Goal: Task Accomplishment & Management: Complete application form

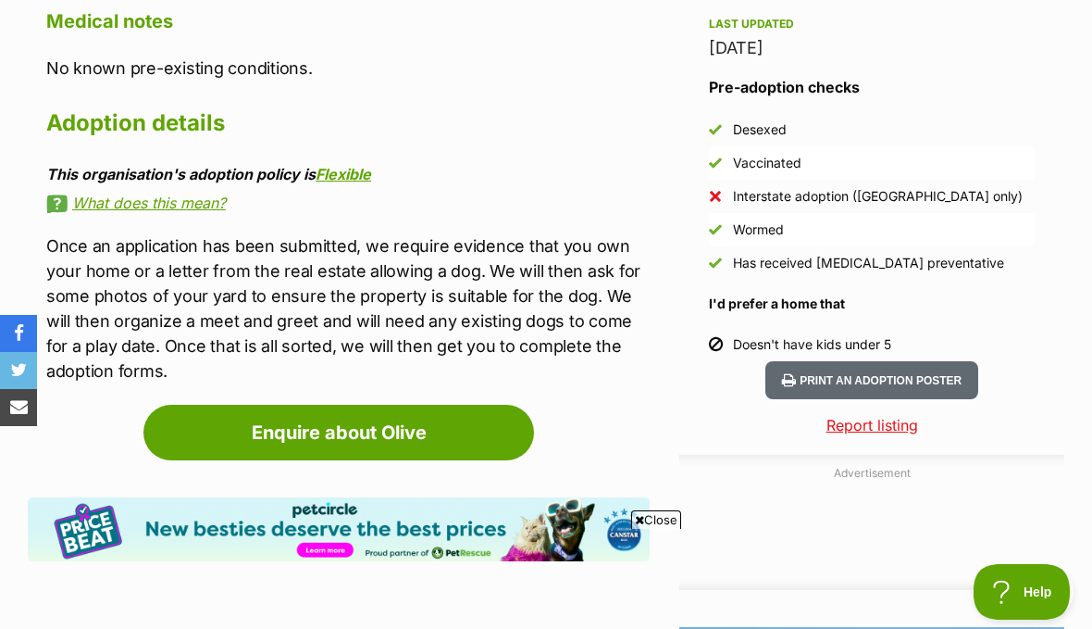
click at [456, 405] on link "Enquire about Olive" at bounding box center [338, 433] width 391 height 56
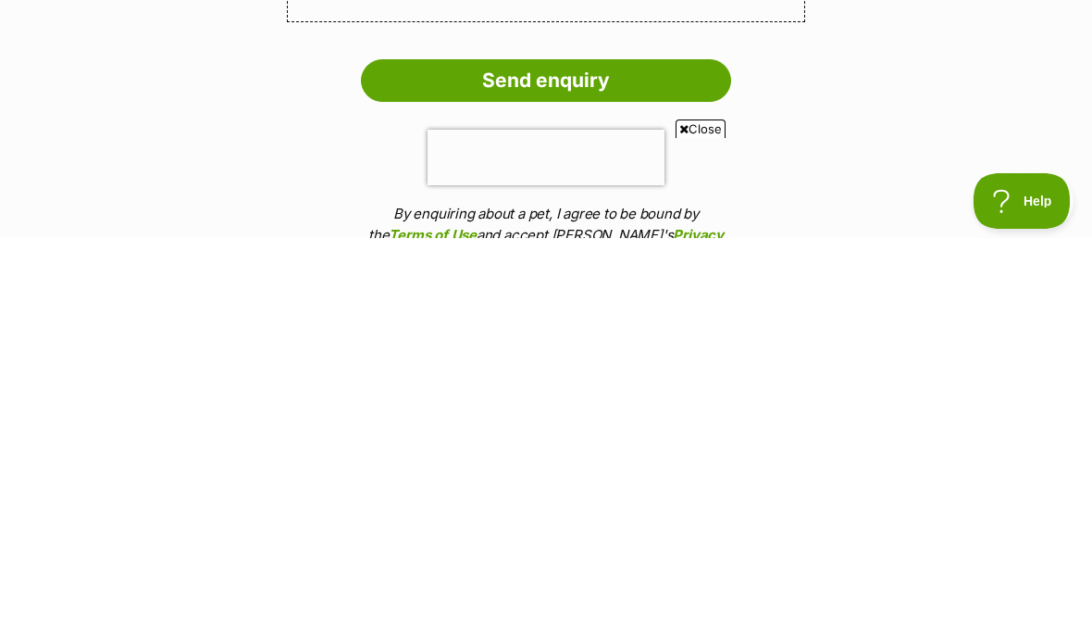
scroll to position [1731, 0]
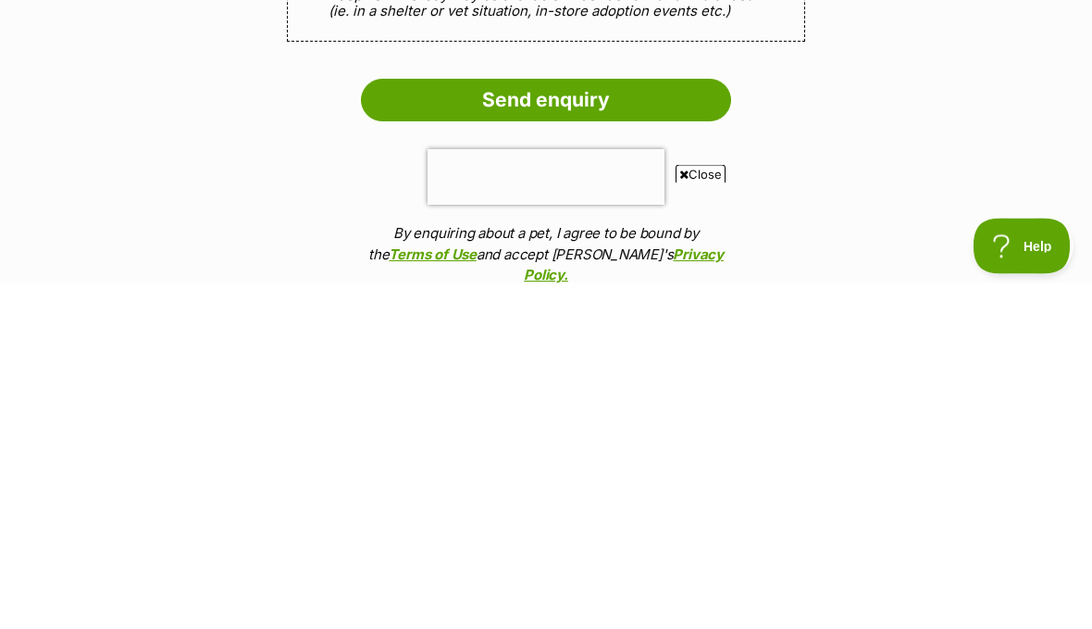
click at [649, 425] on input "Send enquiry" at bounding box center [546, 446] width 370 height 43
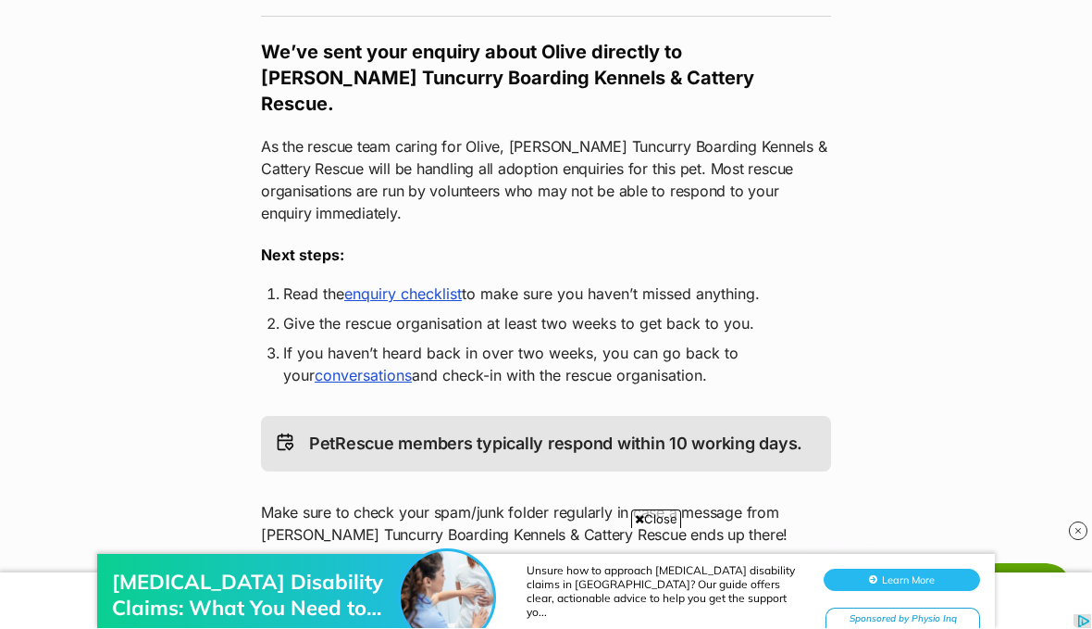
scroll to position [298, 0]
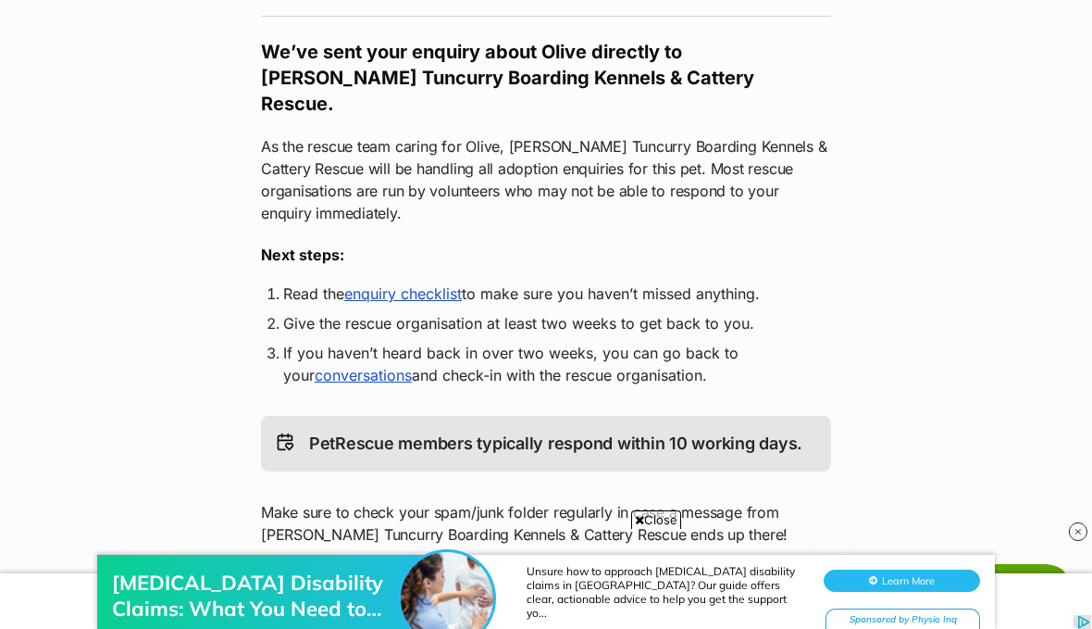
click at [435, 284] on link "enquiry checklist" at bounding box center [403, 293] width 118 height 19
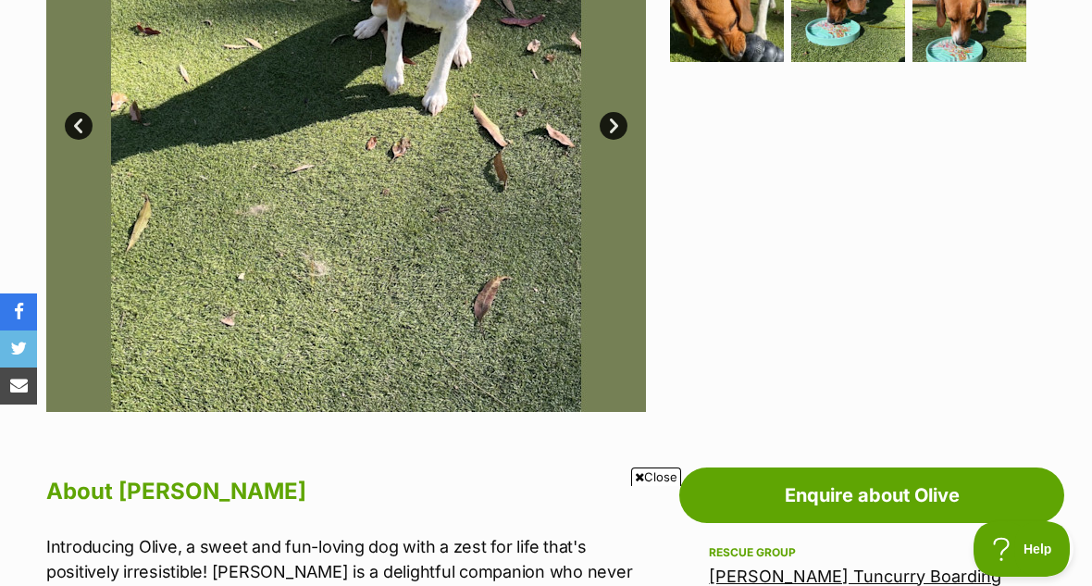
scroll to position [609, 0]
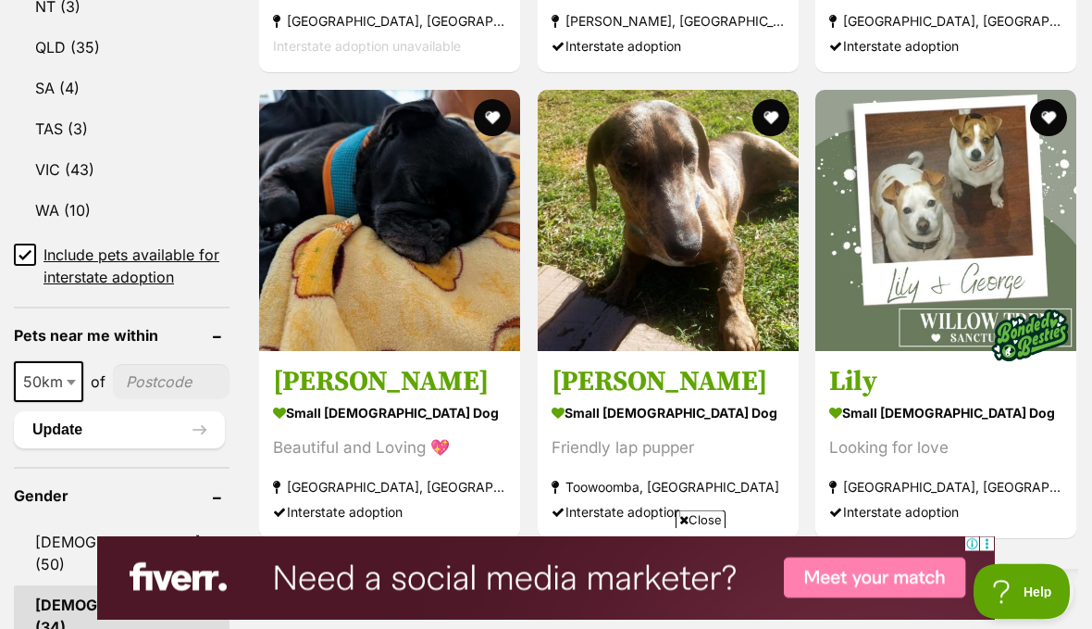
scroll to position [1247, 0]
click at [390, 400] on strong "small female Dog" at bounding box center [389, 413] width 233 height 27
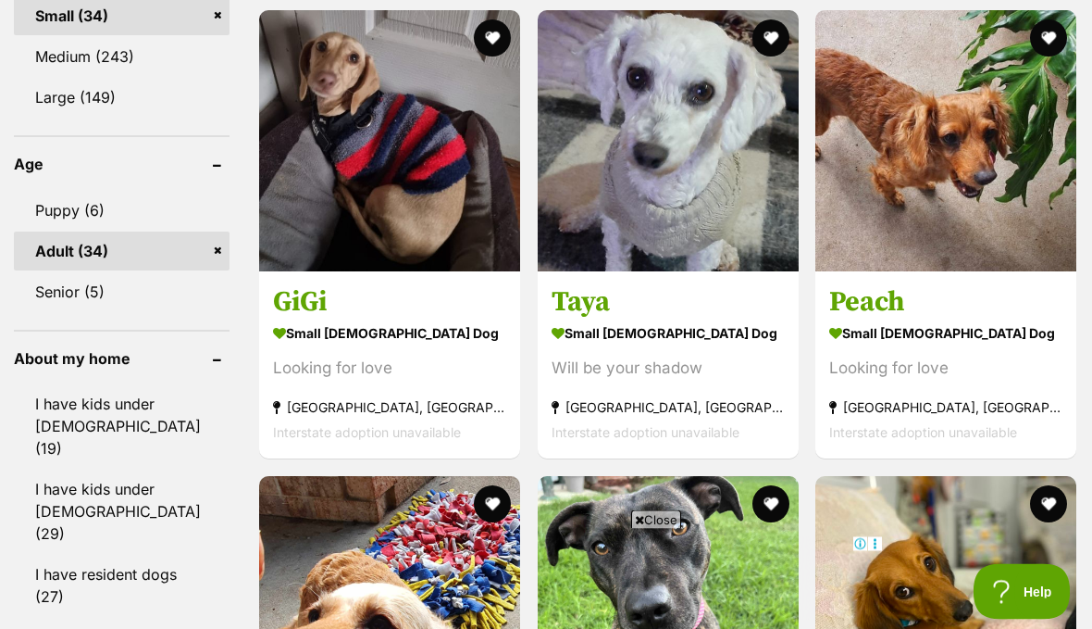
scroll to position [1970, 0]
click at [674, 361] on div "Will be your shadow" at bounding box center [668, 367] width 233 height 25
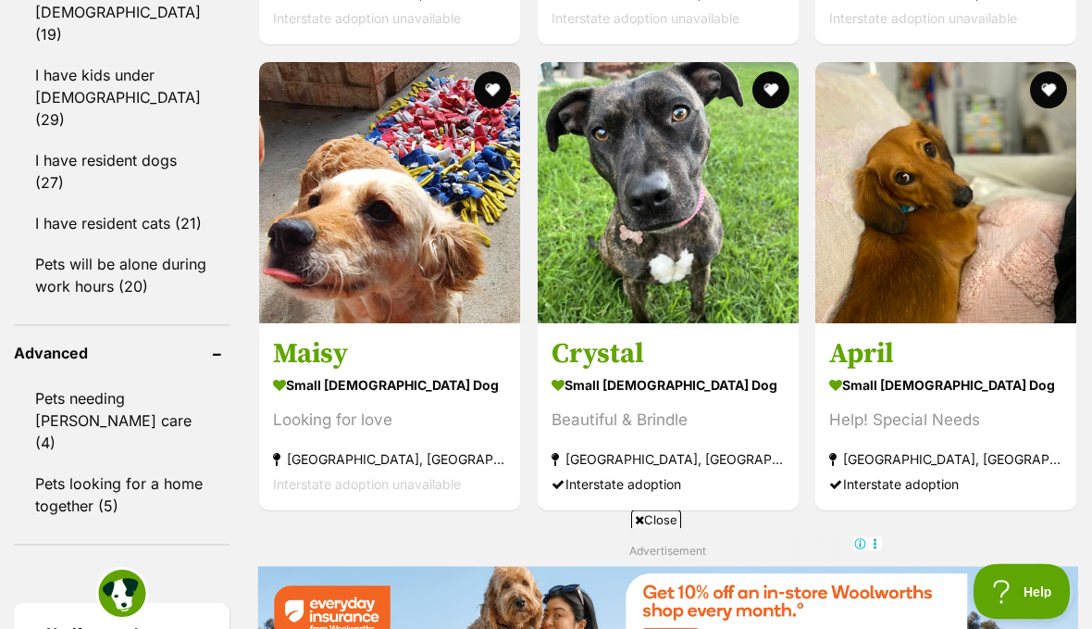
scroll to position [2384, 0]
click at [379, 371] on h3 "Maisy" at bounding box center [389, 353] width 233 height 35
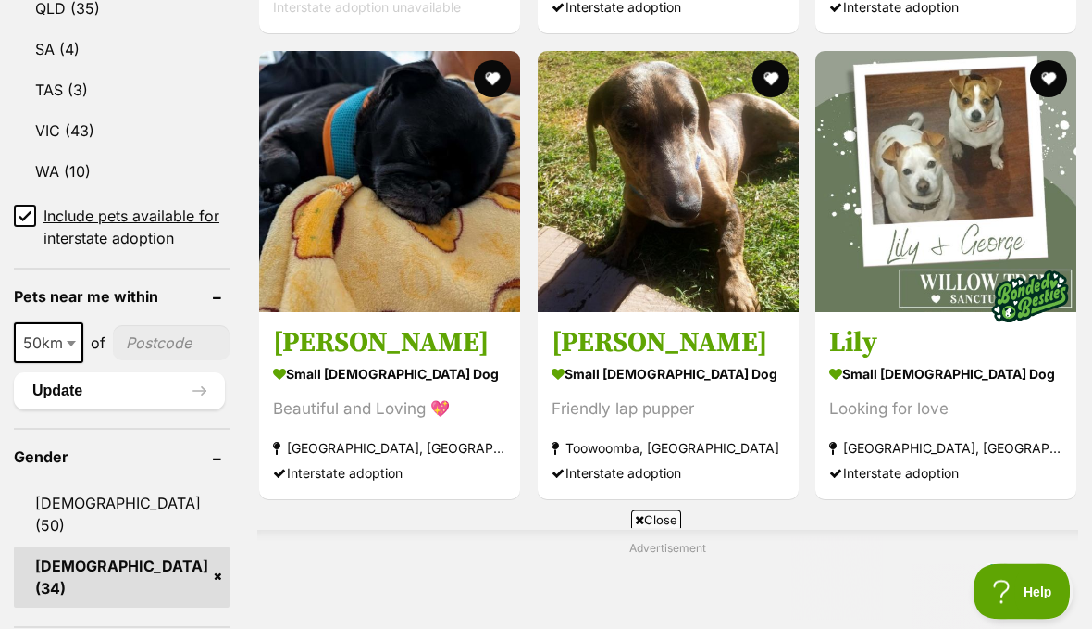
scroll to position [0, 0]
click at [941, 362] on strong "small female Dog" at bounding box center [945, 375] width 233 height 27
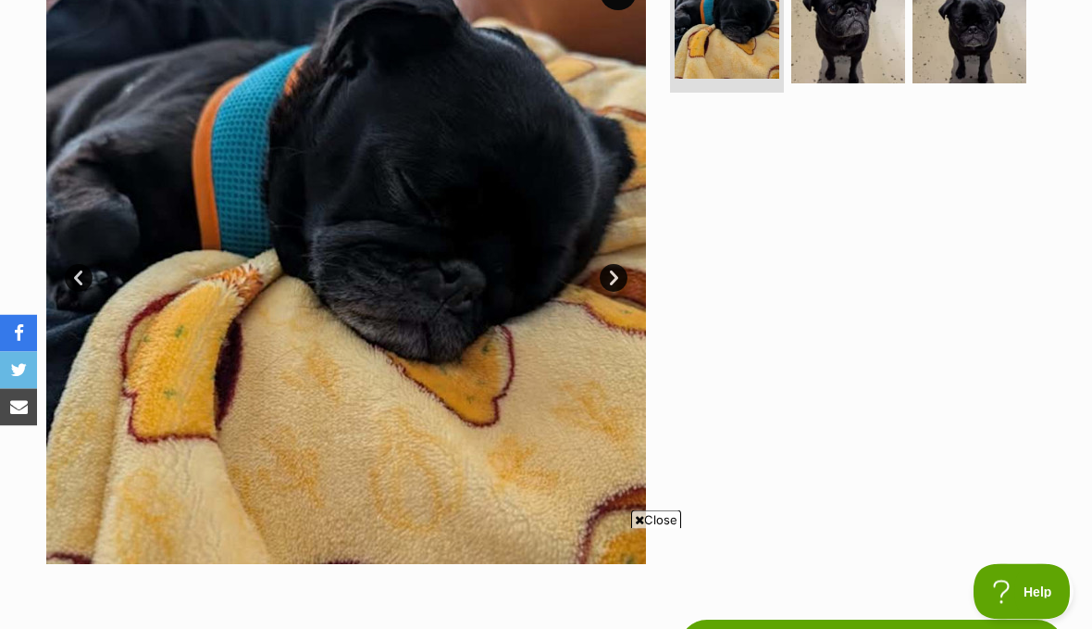
scroll to position [421, 0]
click at [619, 284] on link "Next" at bounding box center [614, 278] width 28 height 28
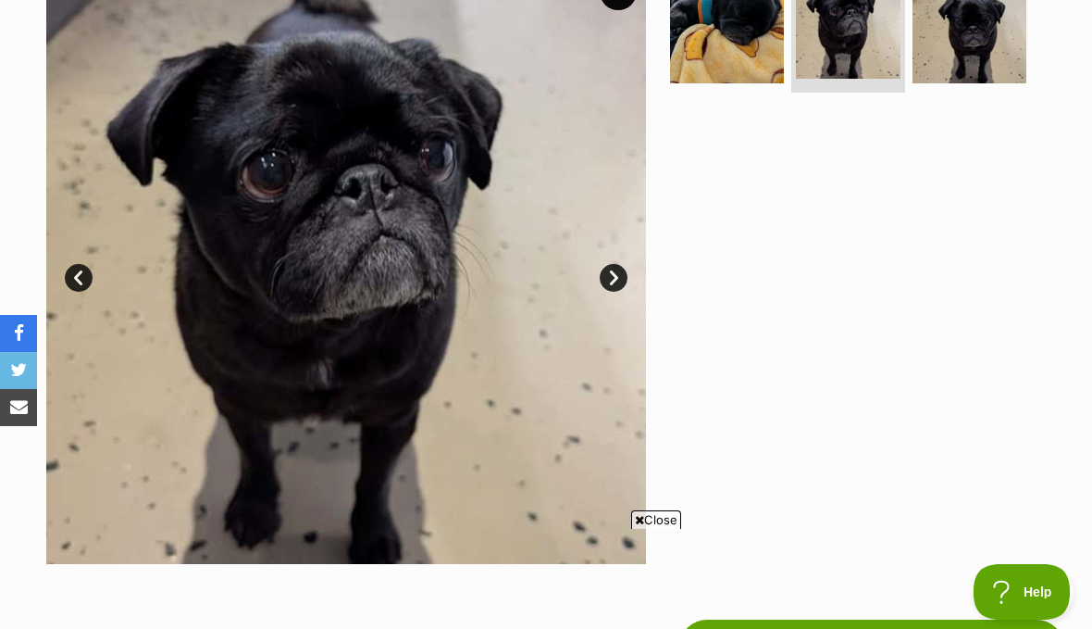
click at [624, 273] on link "Next" at bounding box center [614, 278] width 28 height 28
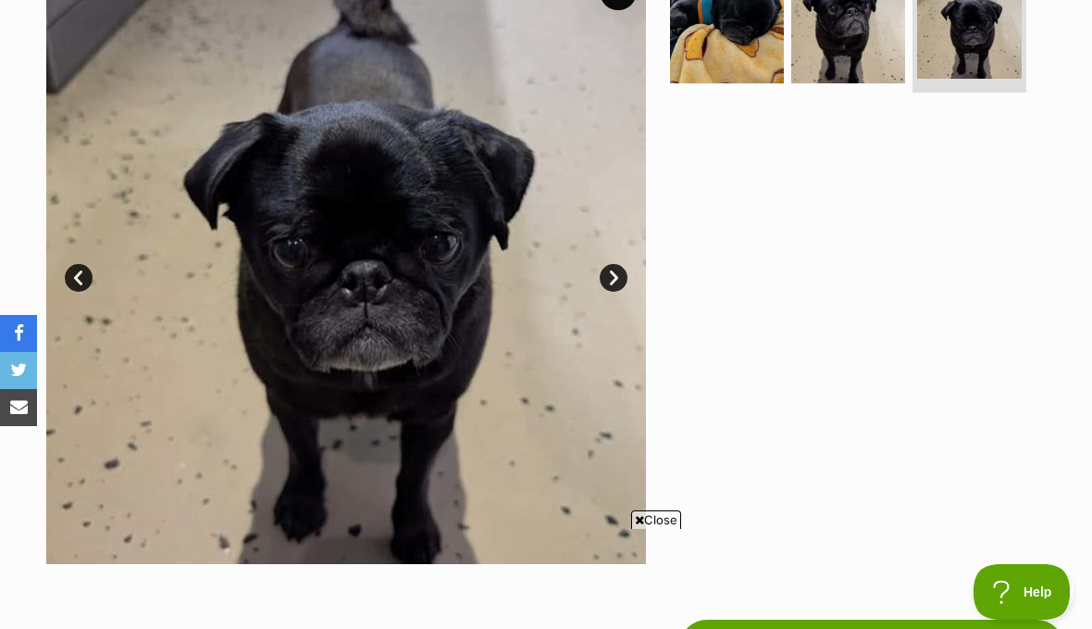
click at [613, 275] on link "Next" at bounding box center [614, 278] width 28 height 28
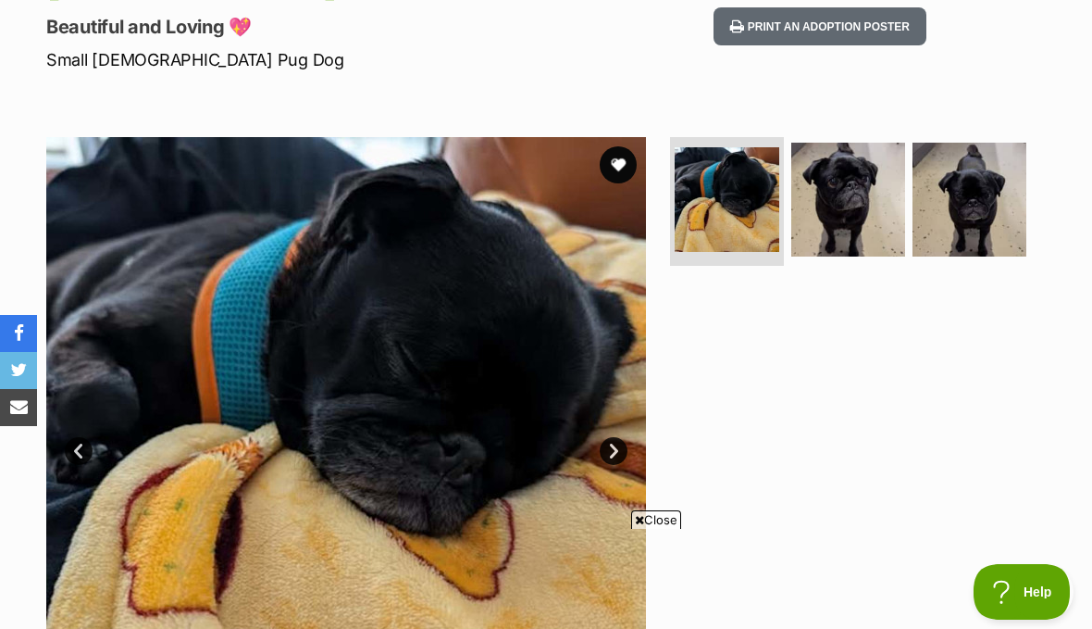
scroll to position [0, 0]
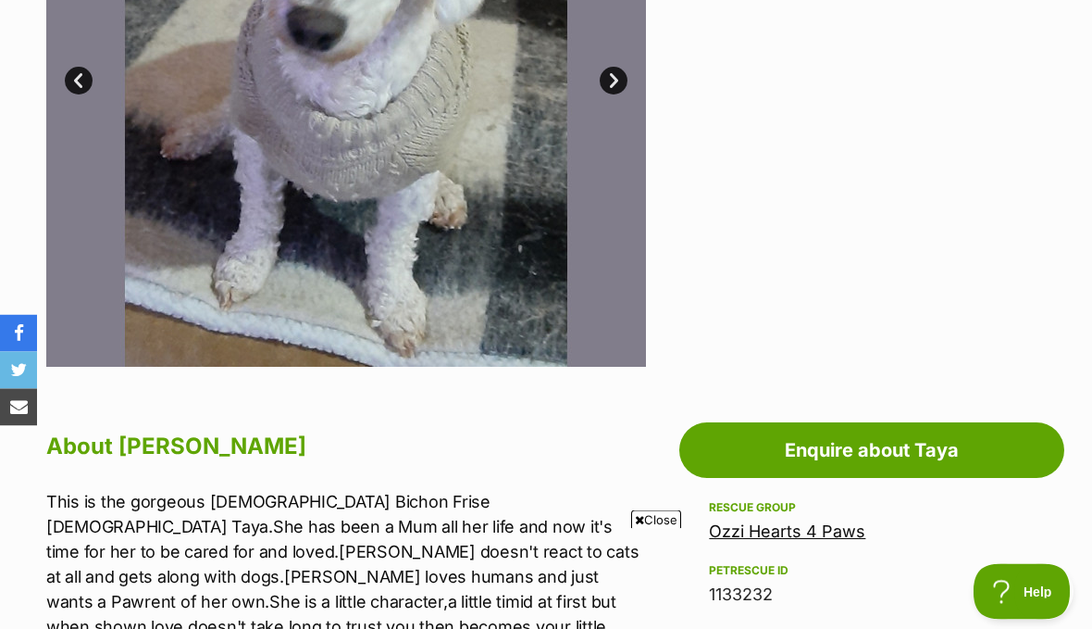
scroll to position [572, 0]
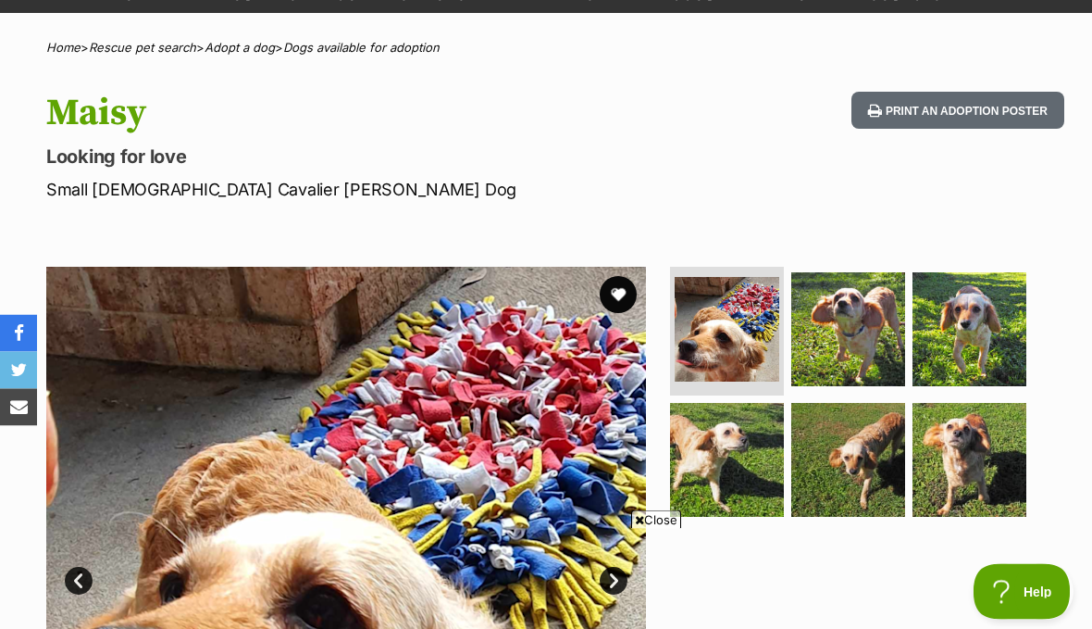
scroll to position [92, 0]
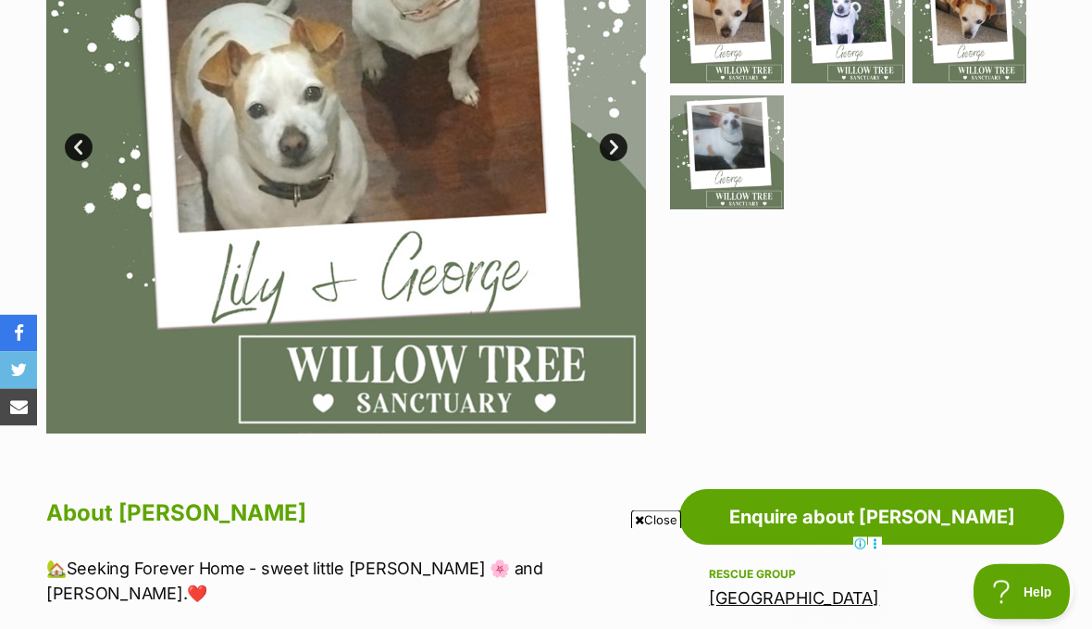
scroll to position [497, 0]
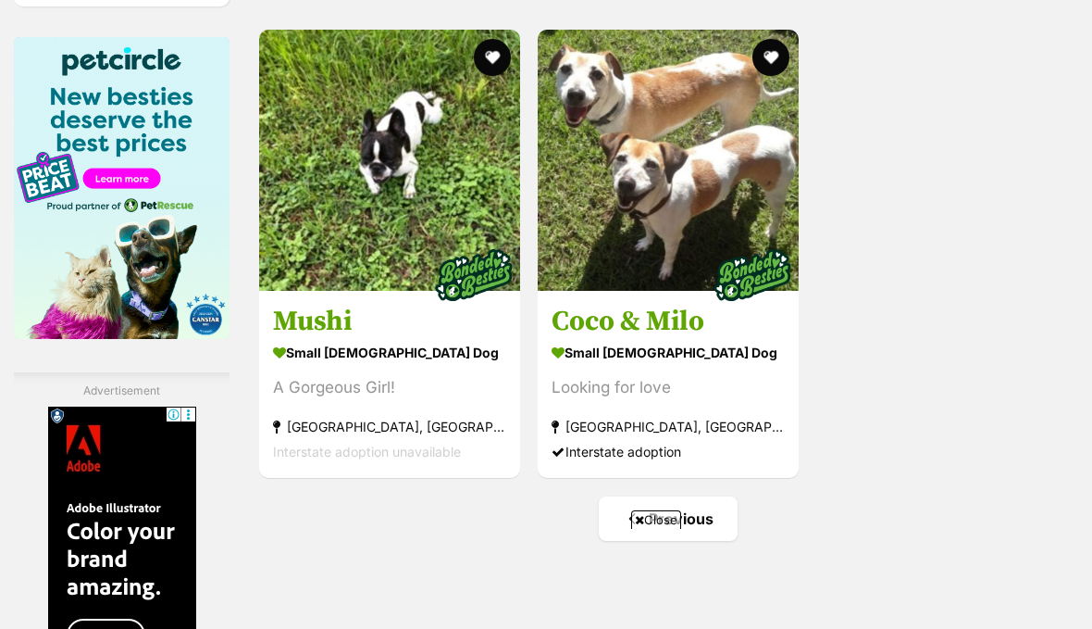
scroll to position [3049, 0]
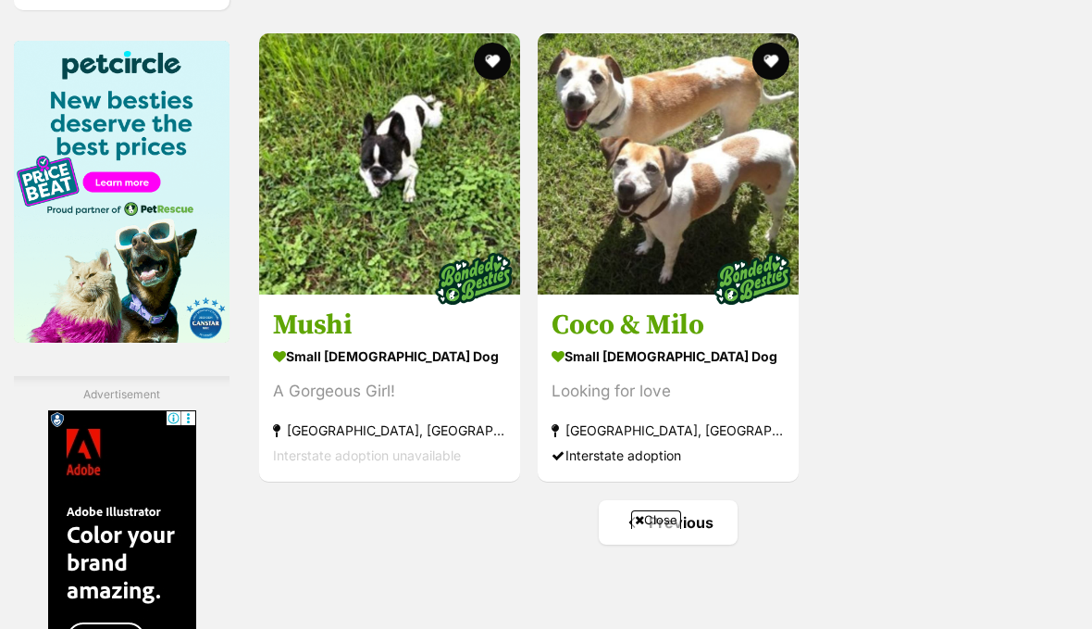
click at [656, 369] on strong "small female Dog" at bounding box center [668, 355] width 233 height 27
click at [361, 342] on h3 "Mushi" at bounding box center [389, 324] width 233 height 35
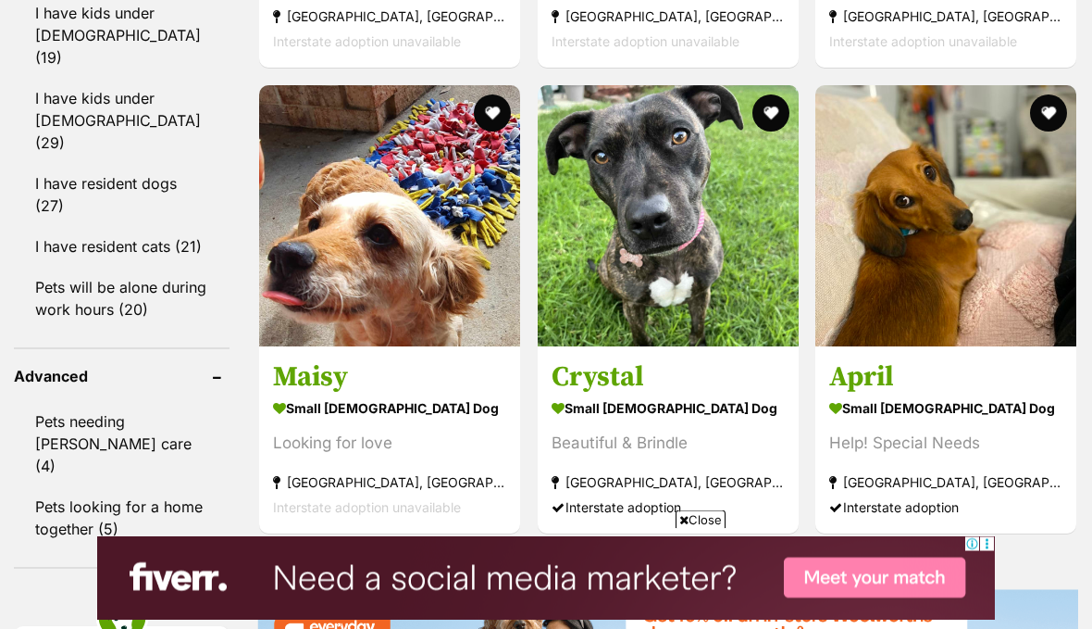
scroll to position [2360, 0]
click at [698, 394] on h3 "Crystal" at bounding box center [668, 376] width 233 height 35
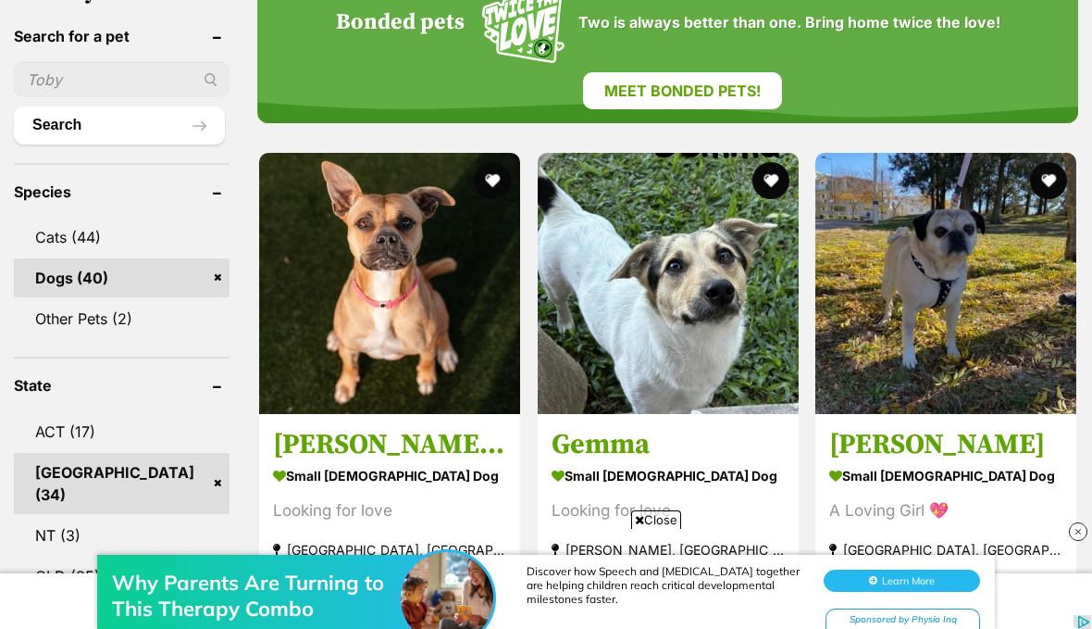
scroll to position [0, 0]
click at [666, 462] on strong "small female Dog" at bounding box center [668, 475] width 233 height 27
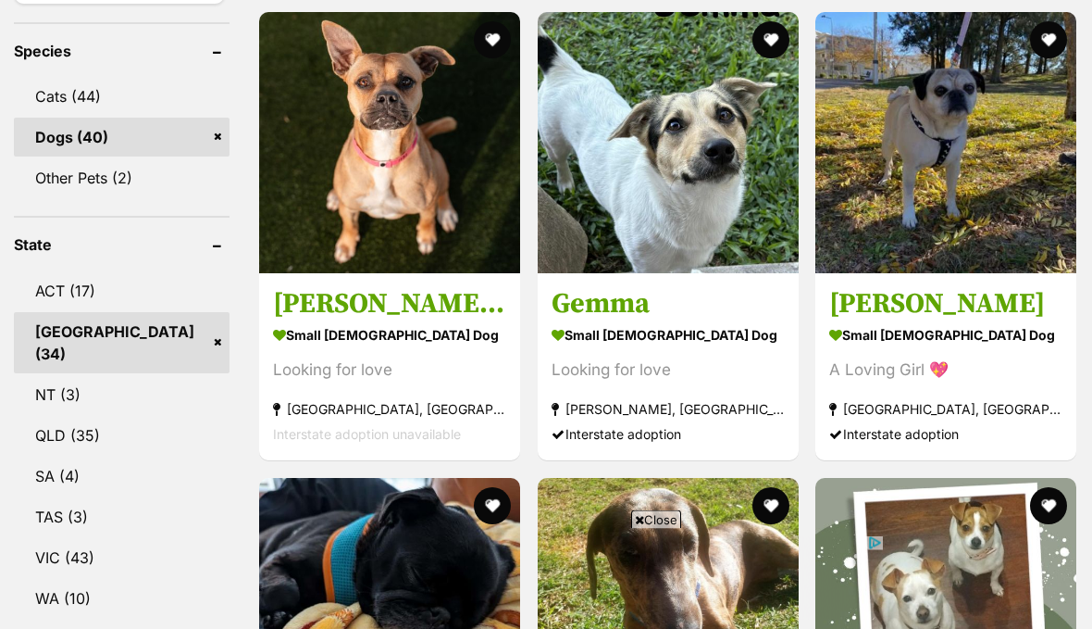
scroll to position [859, 0]
click at [394, 321] on section "small female Dog Looking for love Glendenning, NSW Interstate adoption unavaila…" at bounding box center [389, 383] width 233 height 125
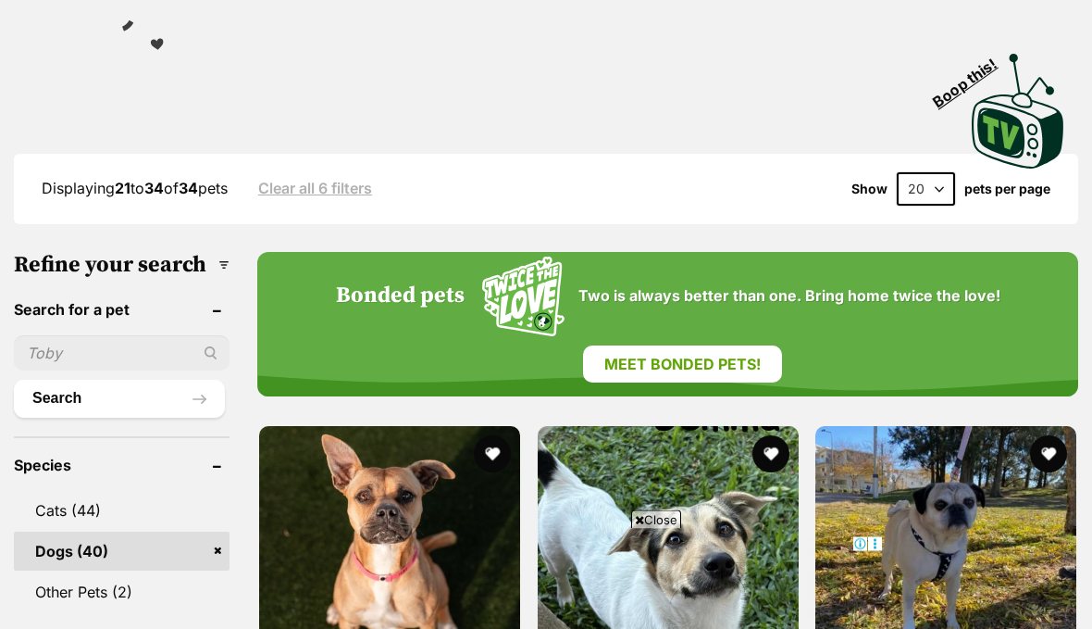
scroll to position [429, 0]
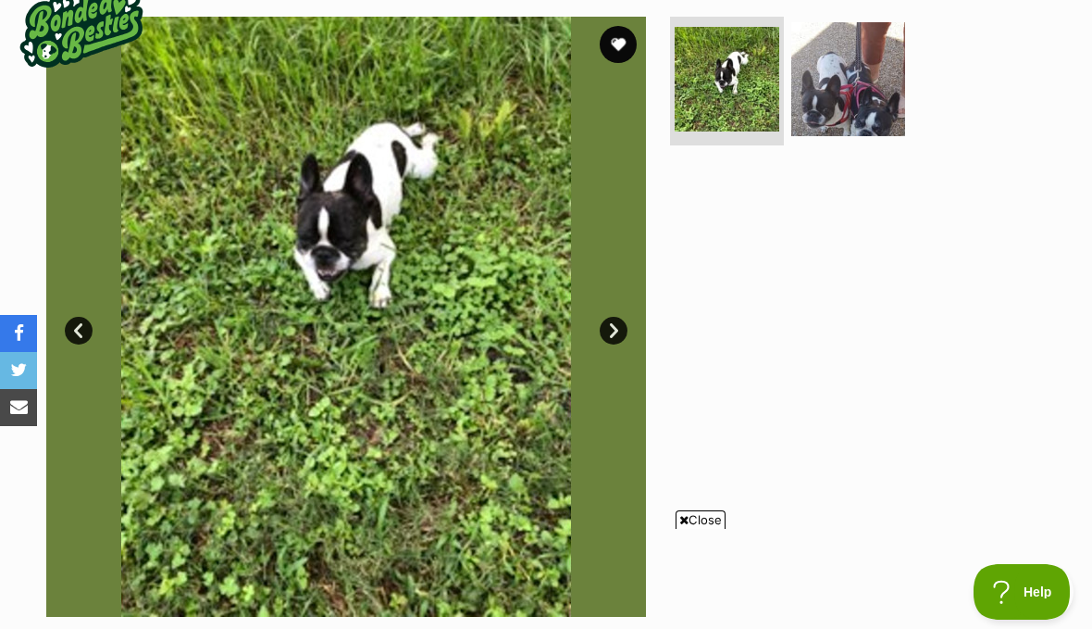
click at [606, 326] on link "Next" at bounding box center [614, 331] width 28 height 28
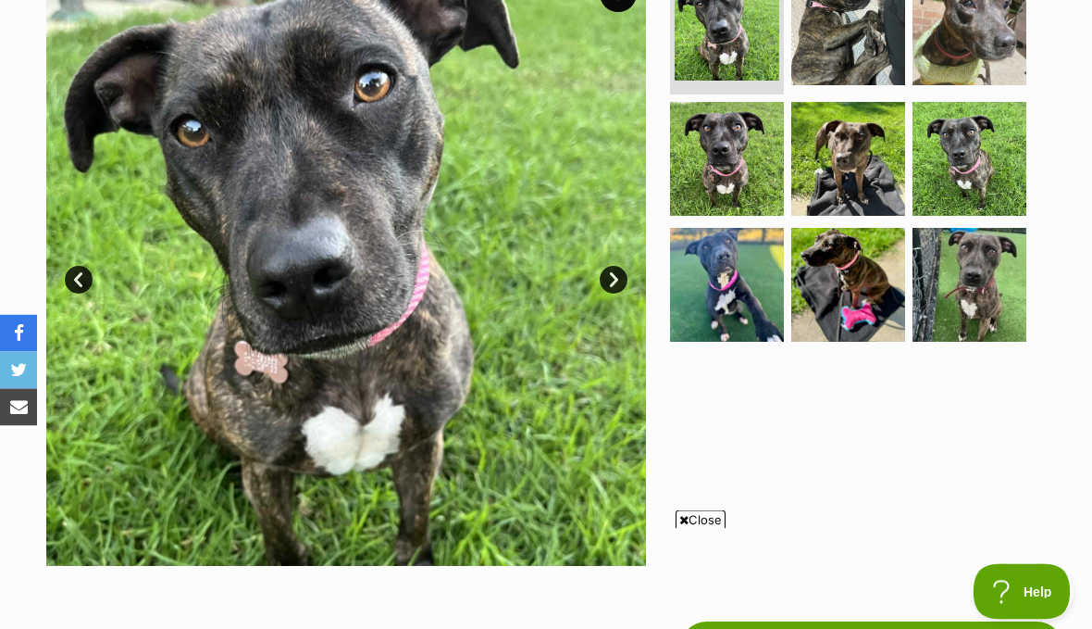
click at [615, 286] on link "Next" at bounding box center [614, 281] width 28 height 28
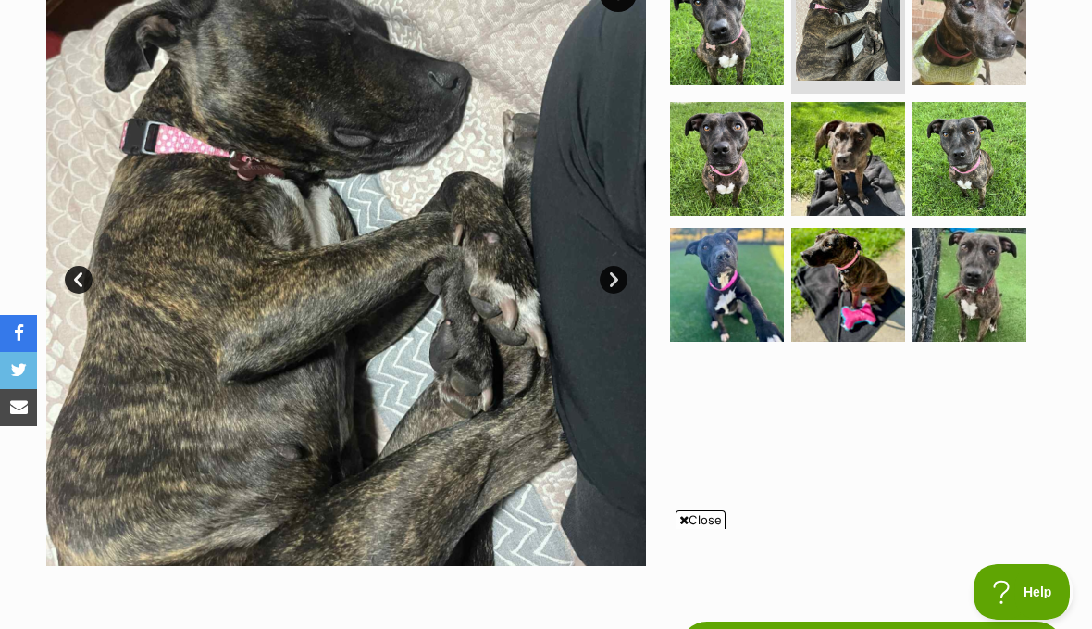
click at [623, 278] on link "Next" at bounding box center [614, 280] width 28 height 28
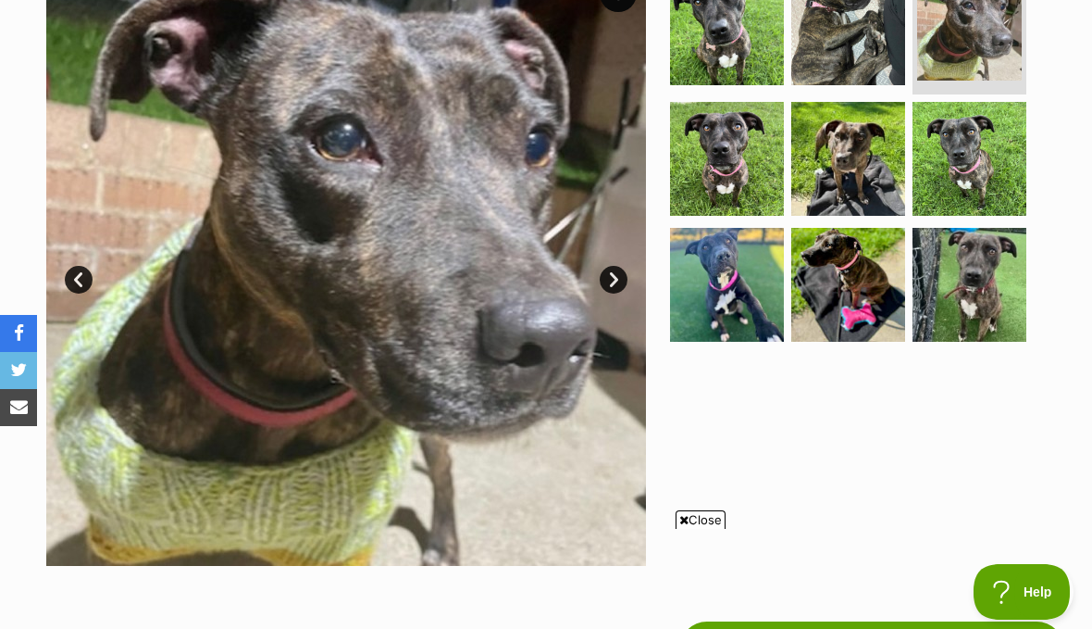
click at [626, 271] on link "Next" at bounding box center [614, 280] width 28 height 28
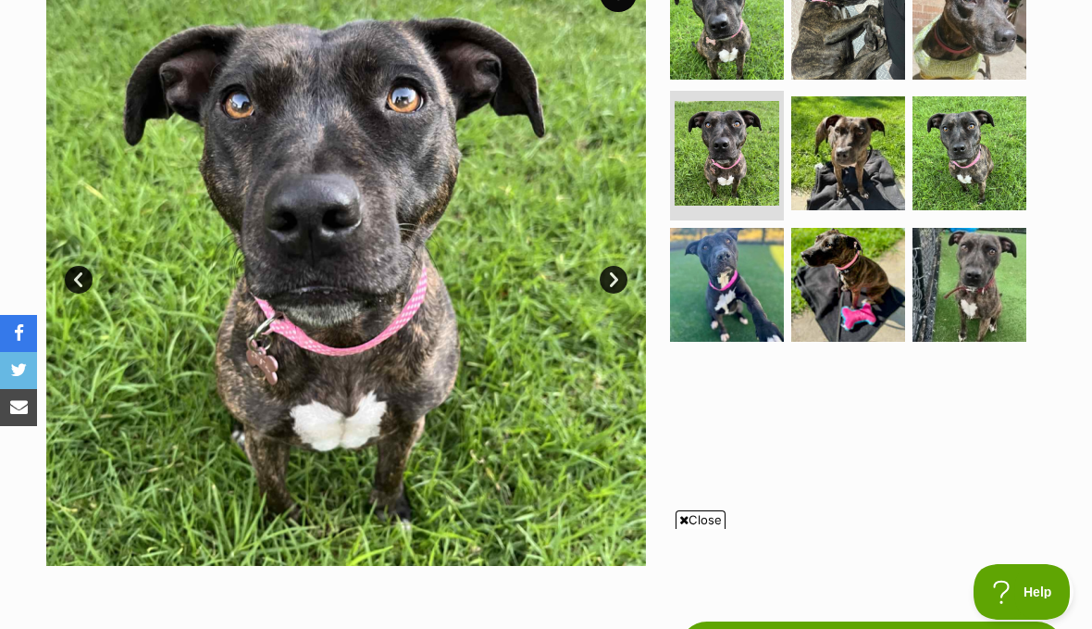
click at [619, 268] on link "Next" at bounding box center [614, 280] width 28 height 28
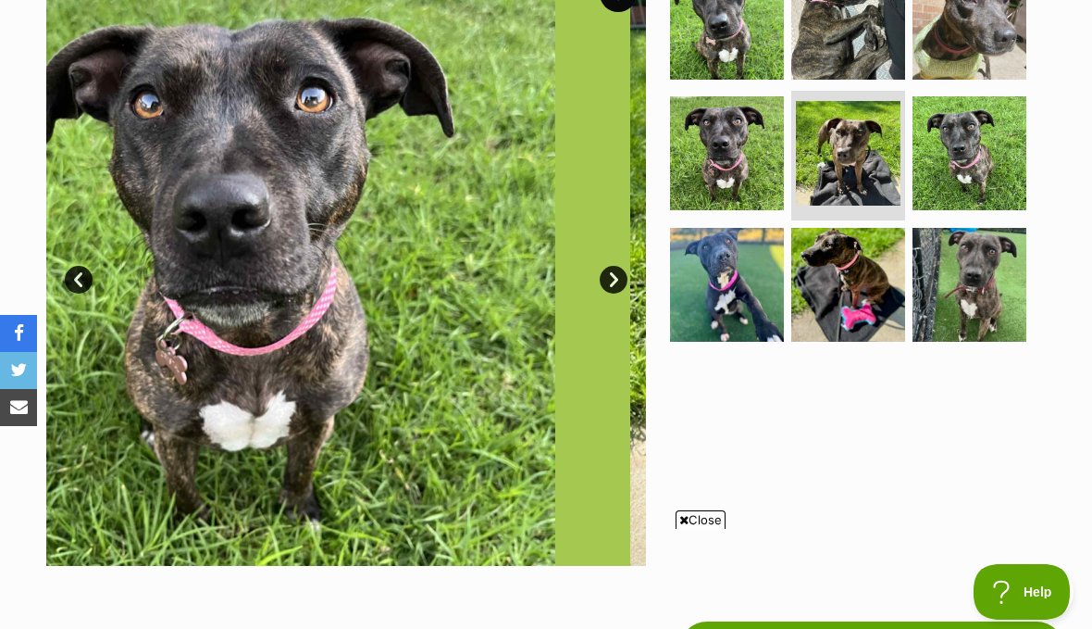
scroll to position [0, 0]
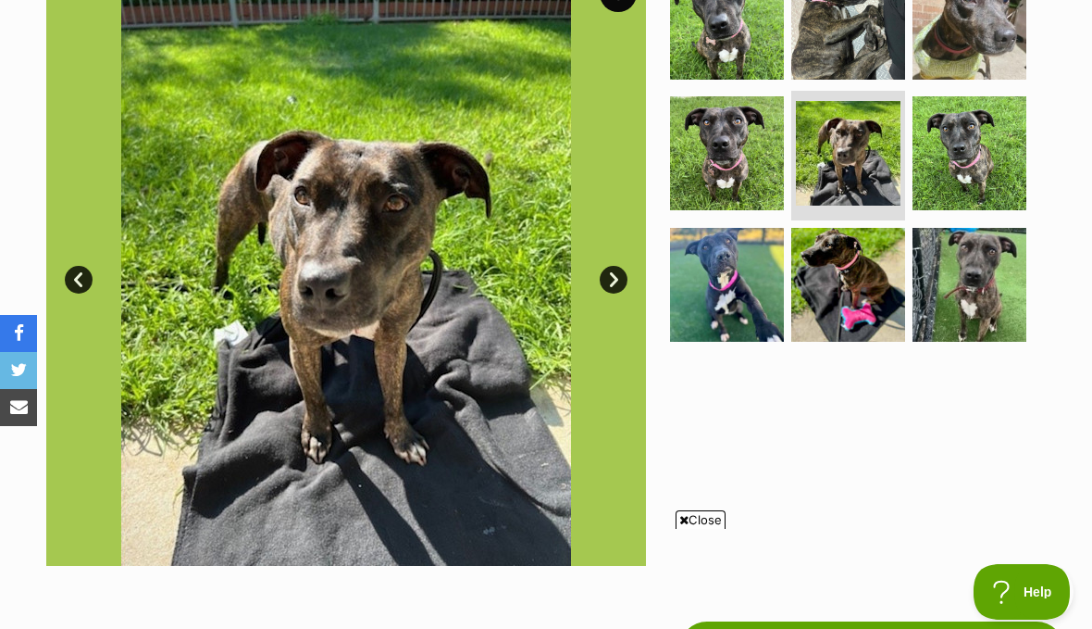
click at [621, 274] on link "Next" at bounding box center [614, 280] width 28 height 28
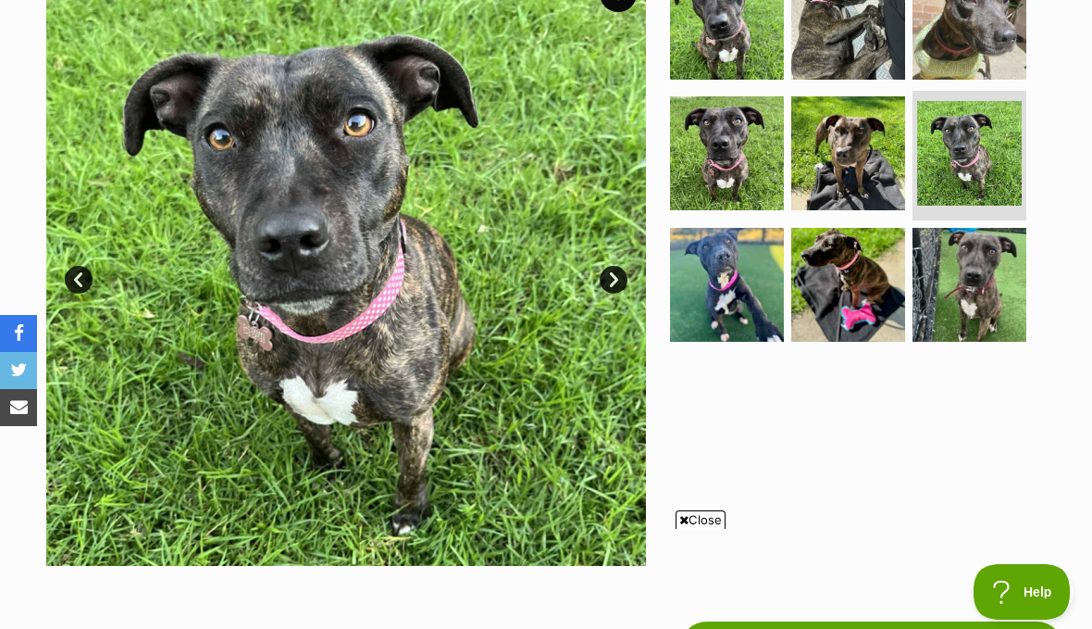
click at [621, 280] on link "Next" at bounding box center [614, 280] width 28 height 28
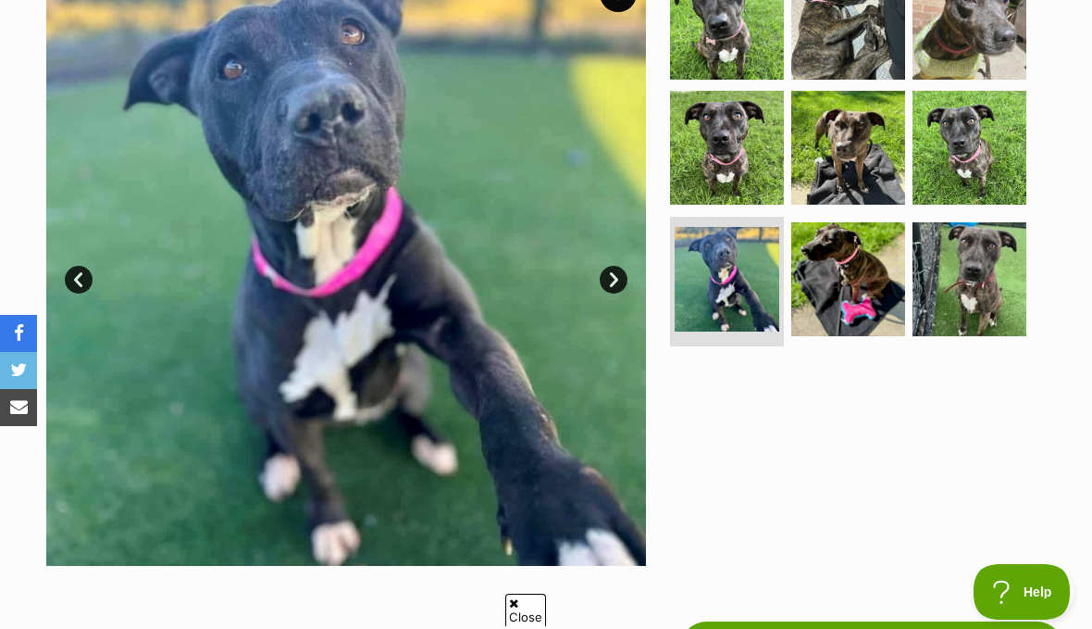
click at [615, 274] on link "Next" at bounding box center [614, 280] width 28 height 28
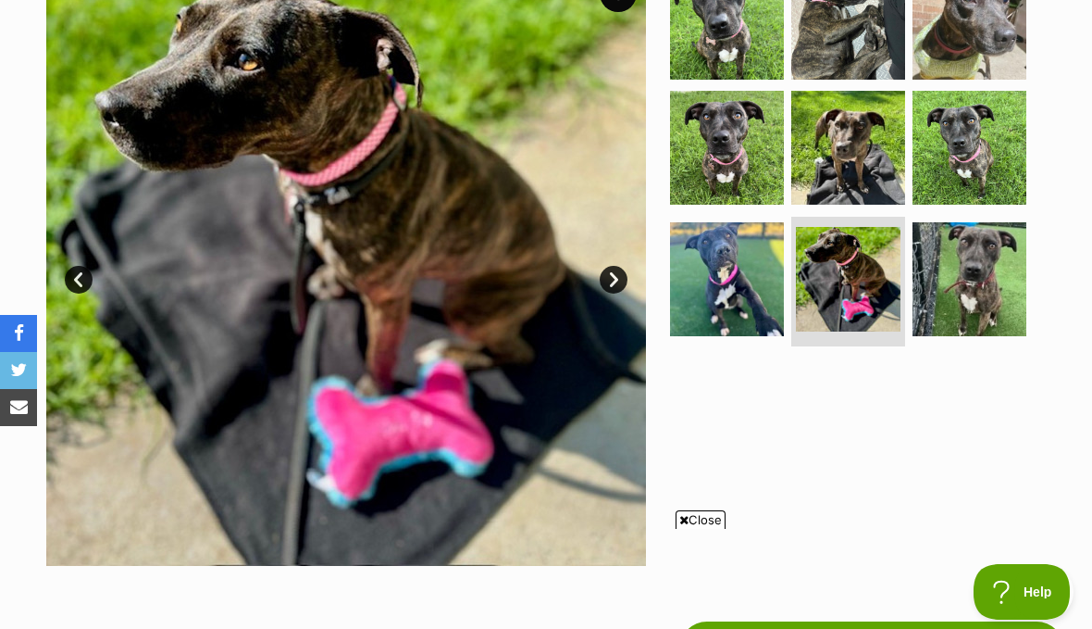
click at [616, 280] on link "Next" at bounding box center [614, 280] width 28 height 28
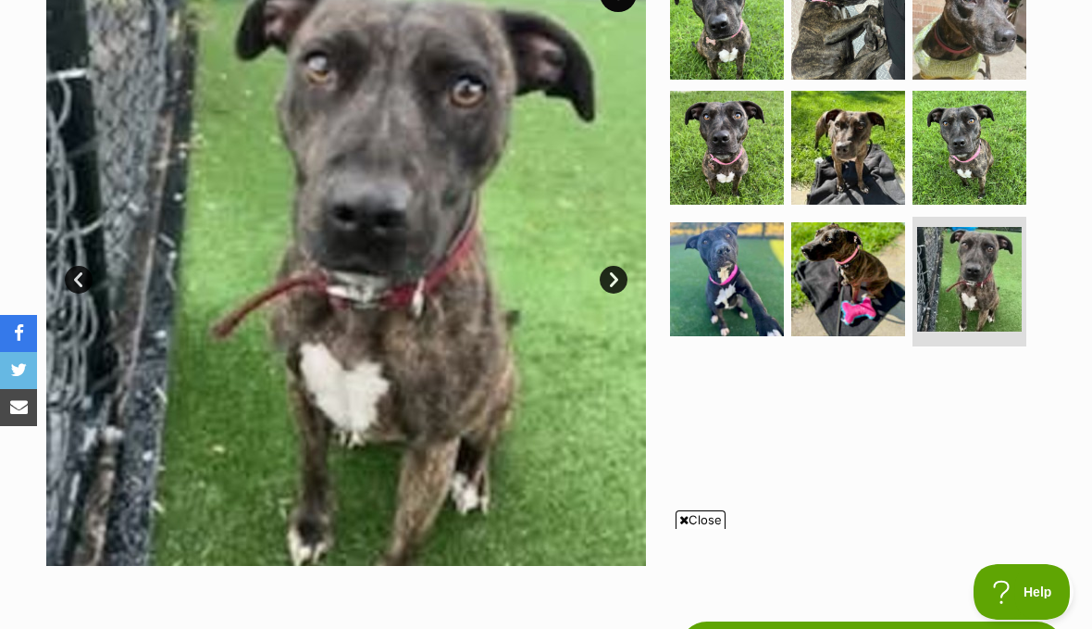
click at [619, 273] on link "Next" at bounding box center [614, 280] width 28 height 28
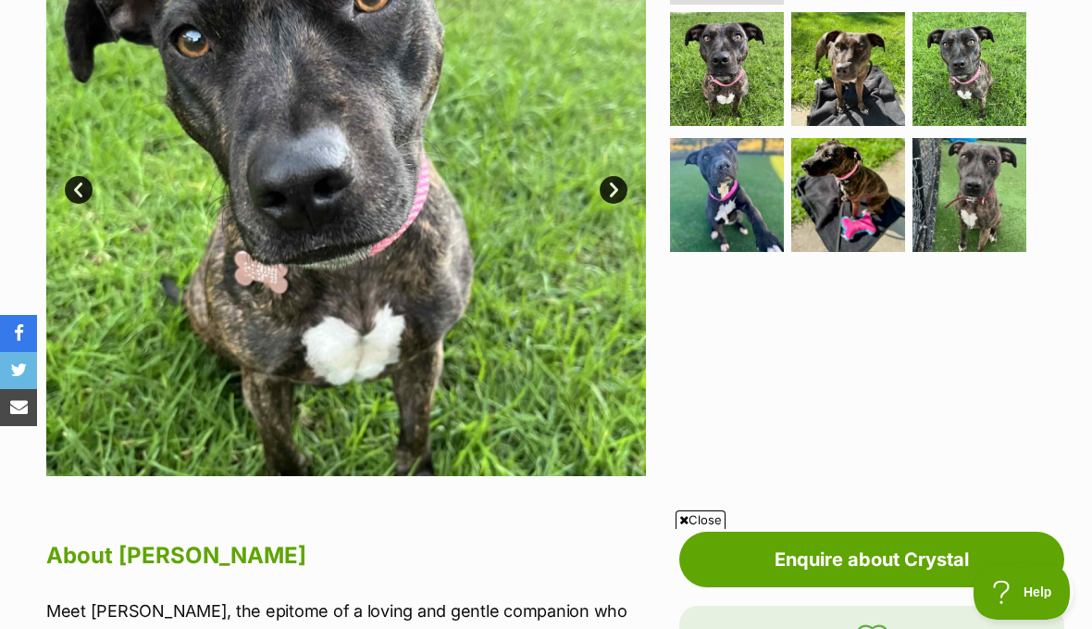
scroll to position [470, 0]
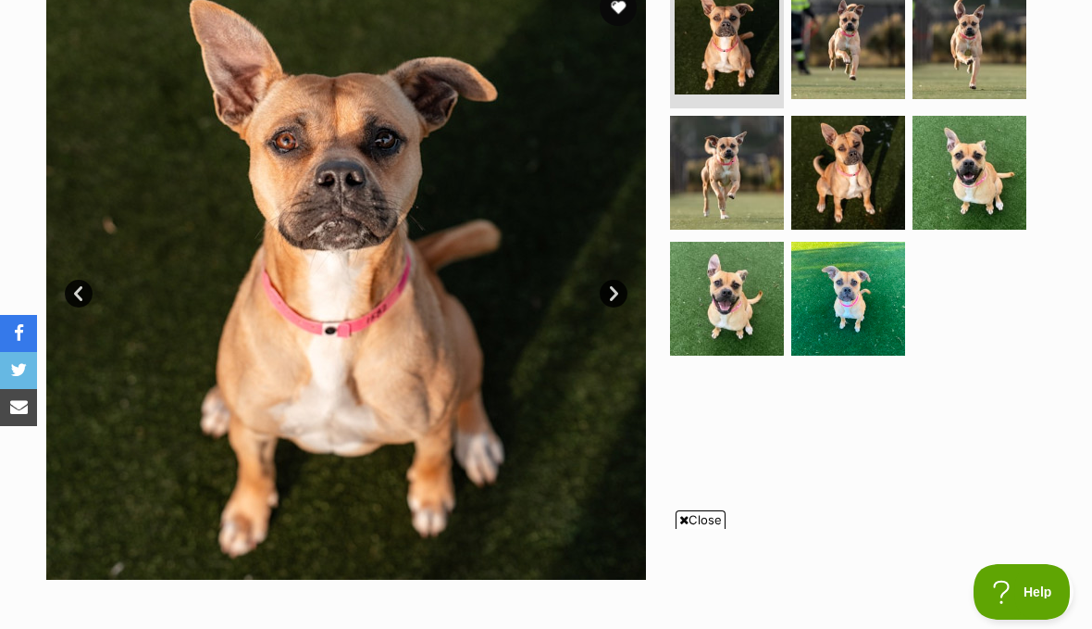
click at [616, 288] on link "Next" at bounding box center [614, 294] width 28 height 28
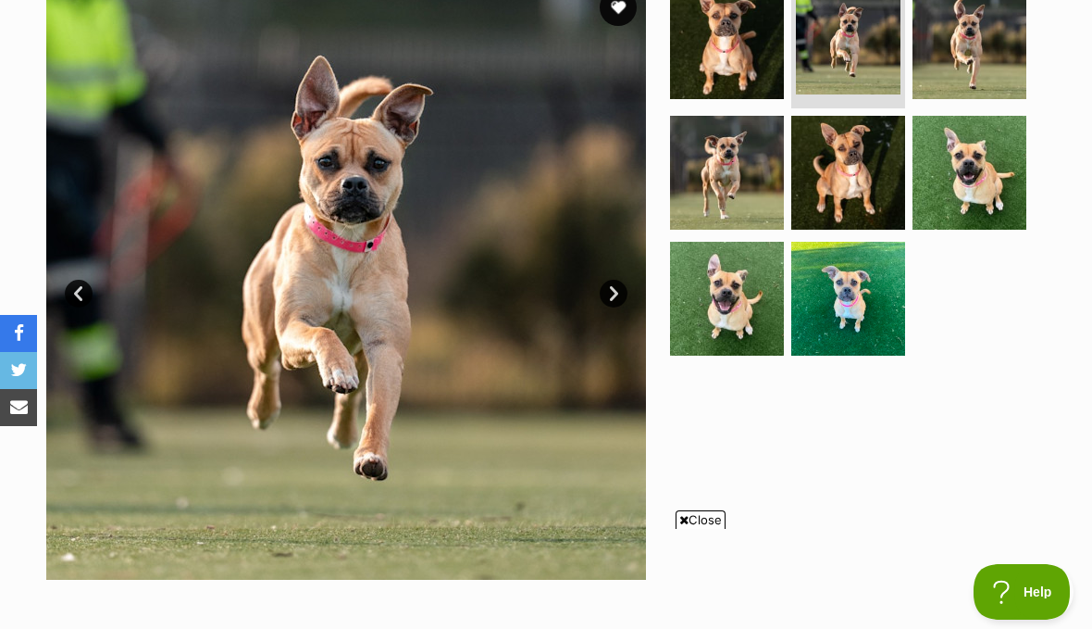
click at [616, 294] on link "Next" at bounding box center [614, 294] width 28 height 28
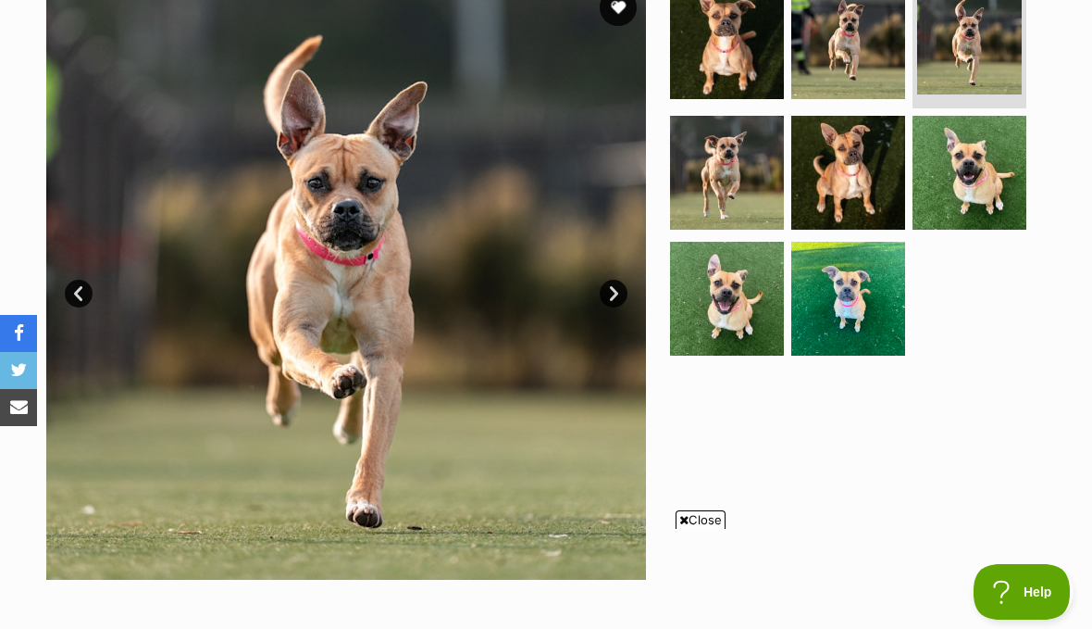
click at [615, 291] on link "Next" at bounding box center [614, 294] width 28 height 28
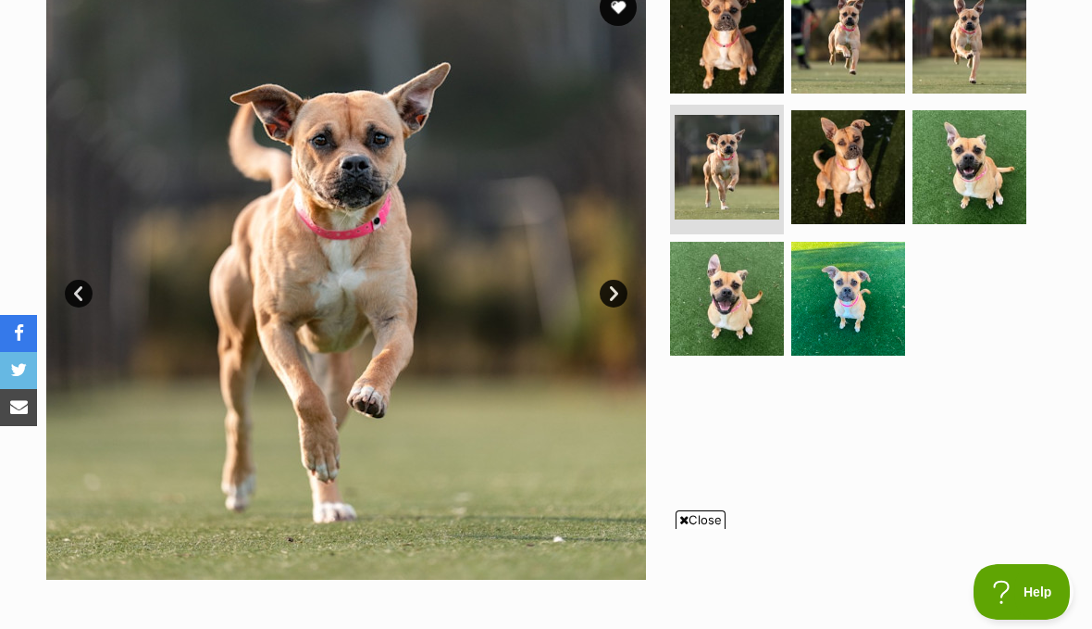
click at [617, 292] on link "Next" at bounding box center [614, 294] width 28 height 28
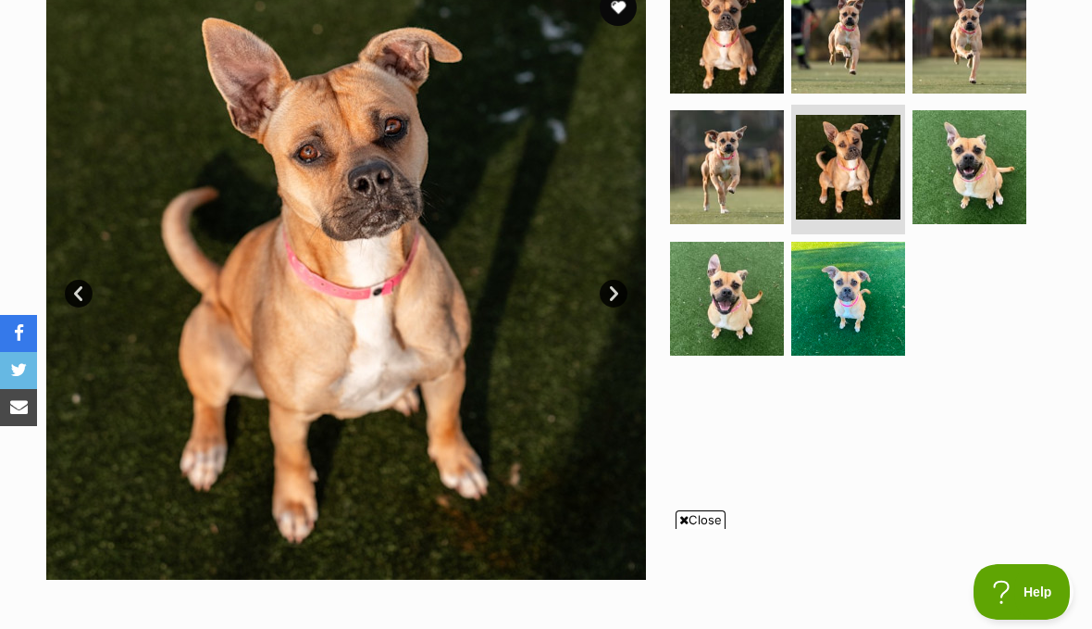
click at [620, 293] on link "Next" at bounding box center [614, 294] width 28 height 28
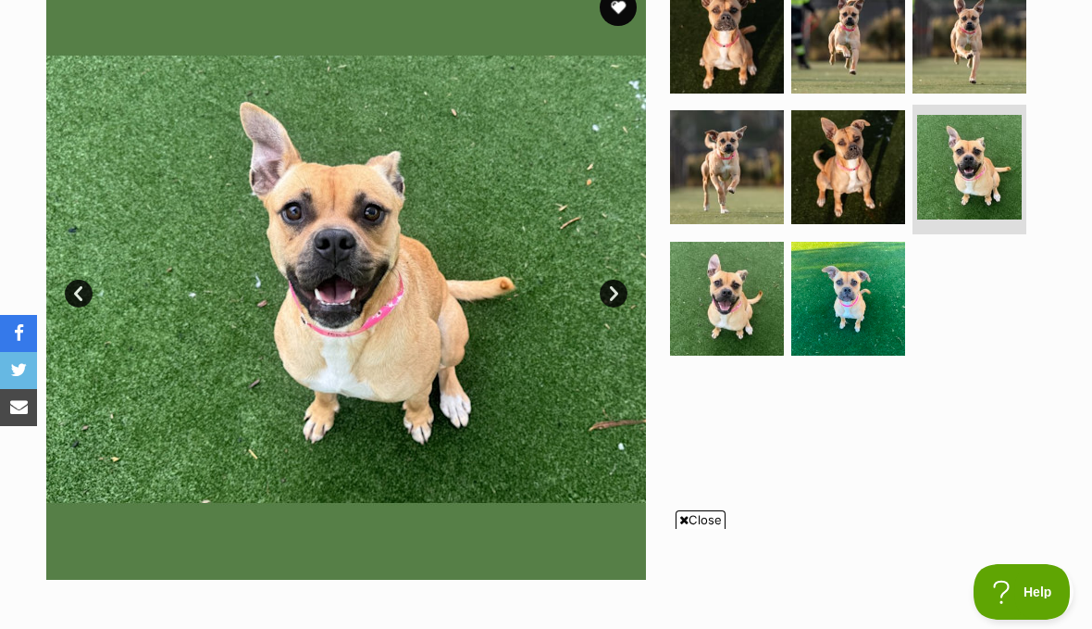
click at [615, 292] on link "Next" at bounding box center [614, 294] width 28 height 28
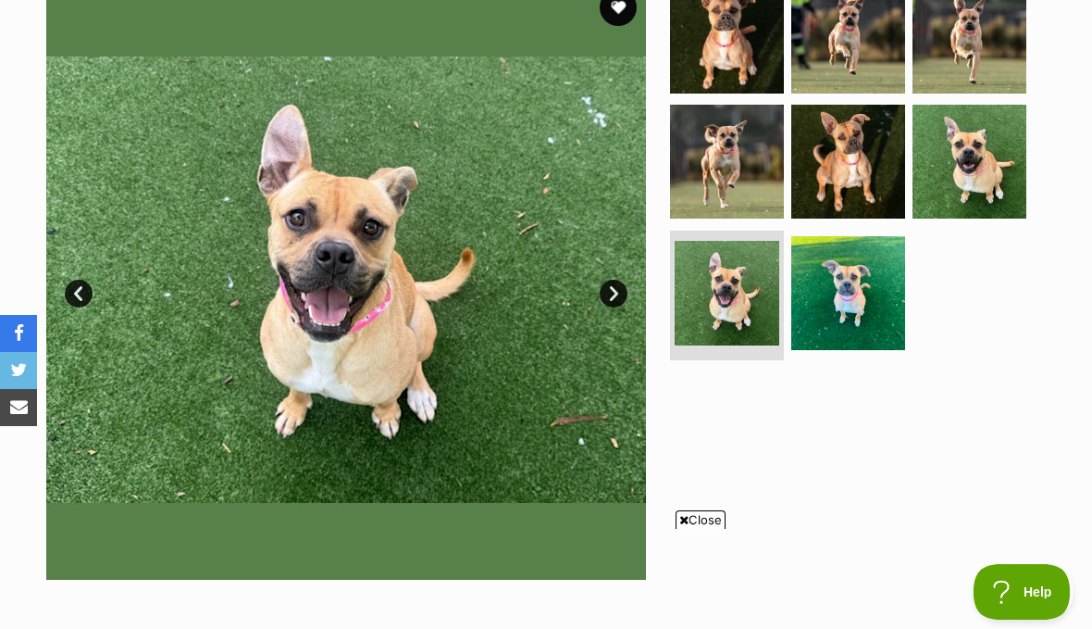
click at [621, 292] on link "Next" at bounding box center [614, 294] width 28 height 28
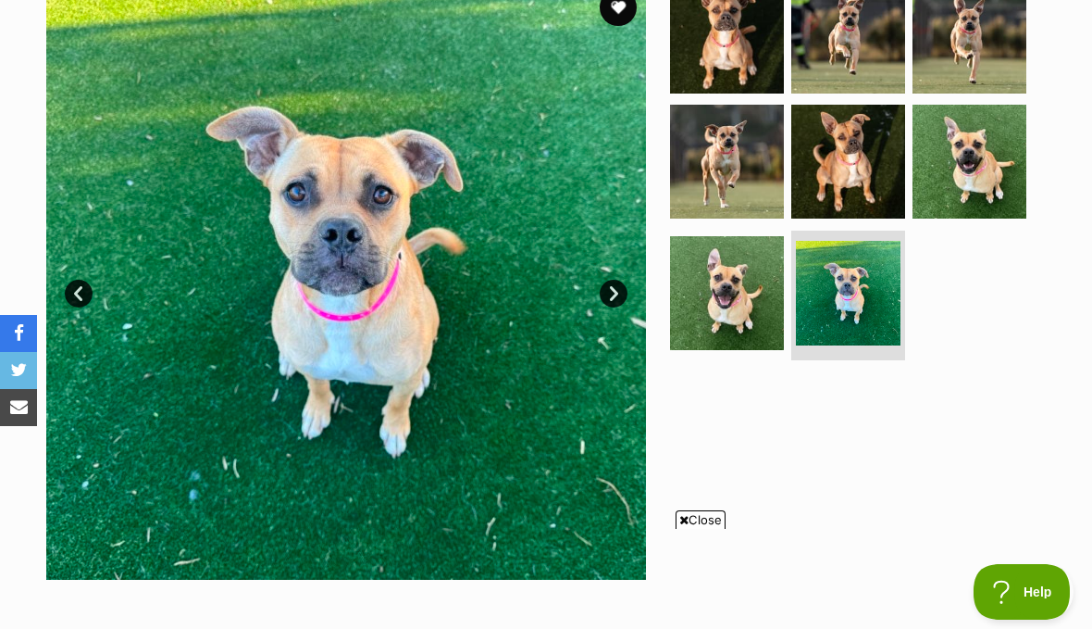
click at [620, 282] on link "Next" at bounding box center [614, 294] width 28 height 28
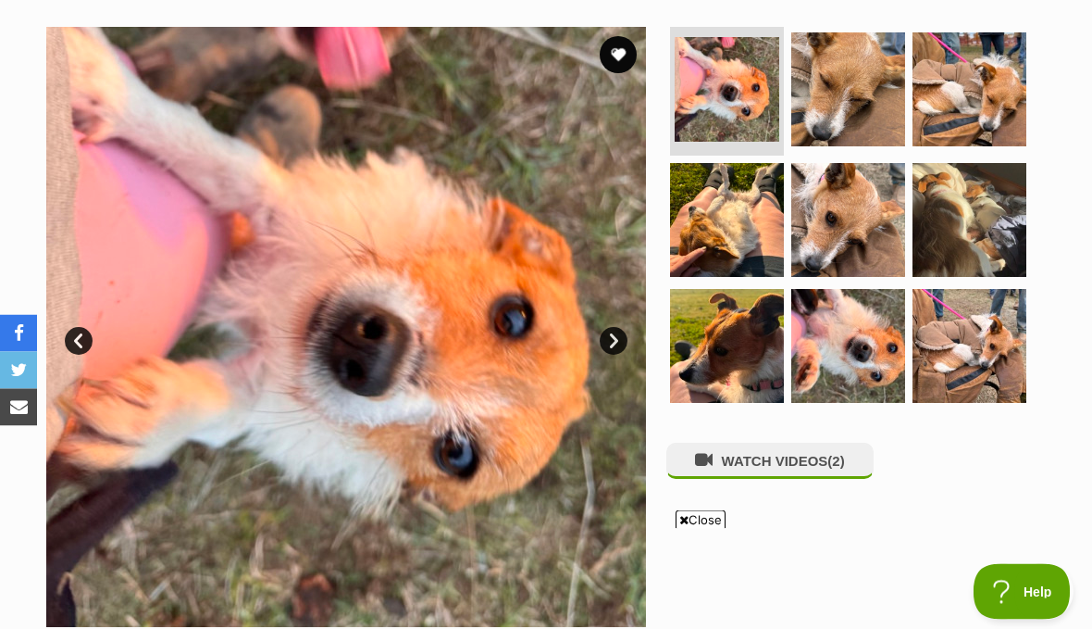
scroll to position [321, 0]
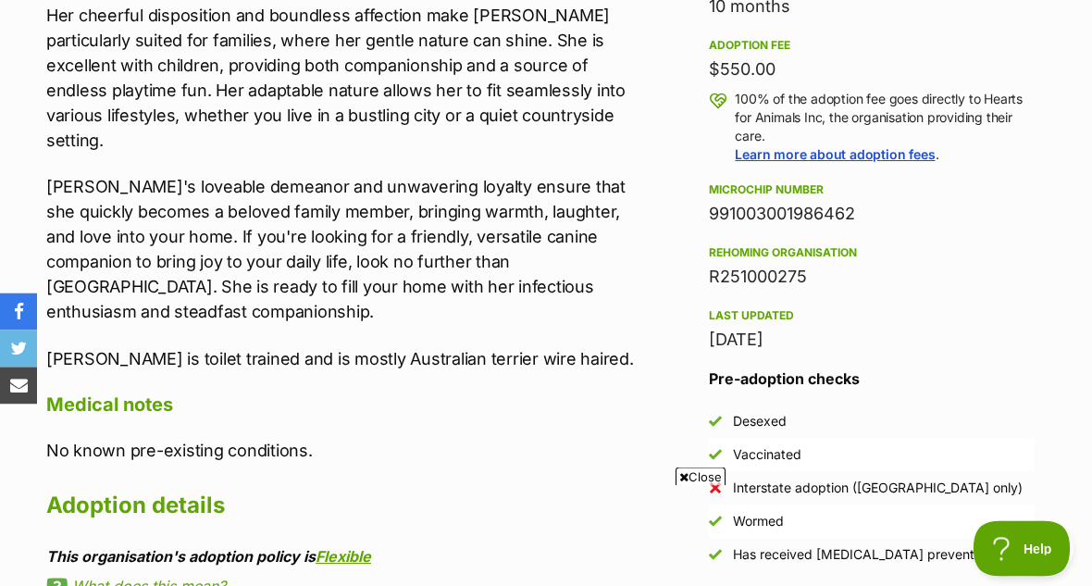
scroll to position [1326, 0]
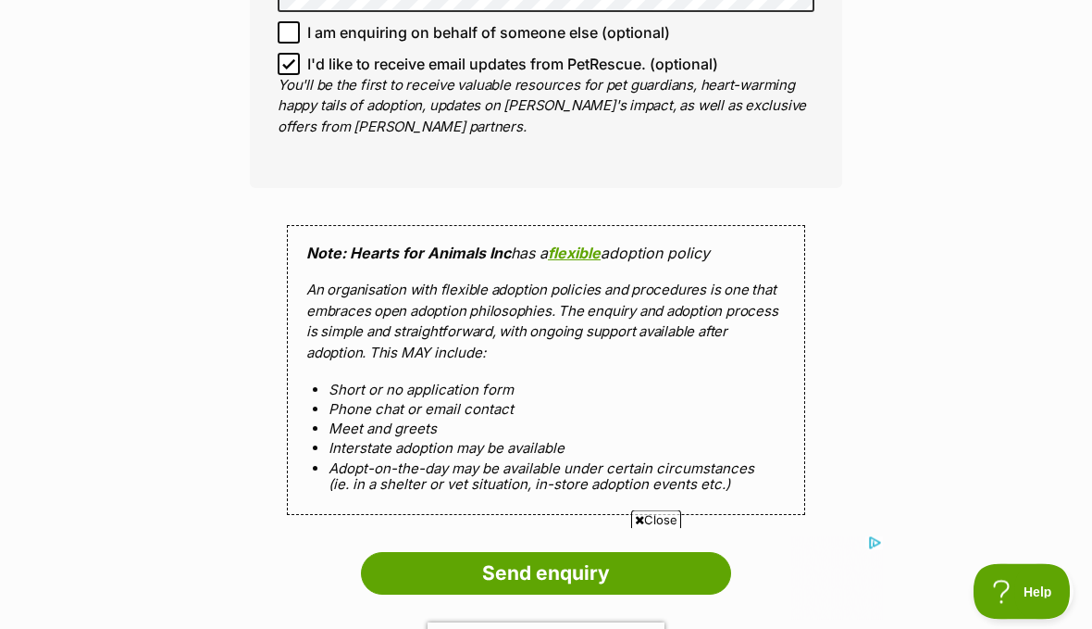
click at [605, 553] on input "Send enquiry" at bounding box center [546, 574] width 370 height 43
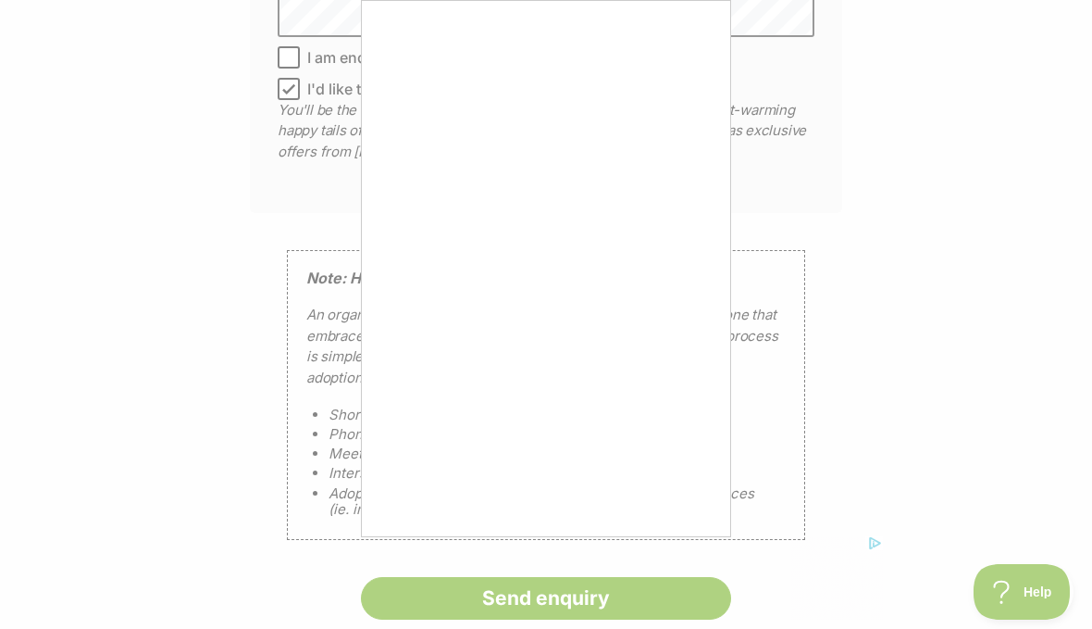
scroll to position [1728, 0]
click at [665, 607] on div at bounding box center [546, 314] width 1092 height 629
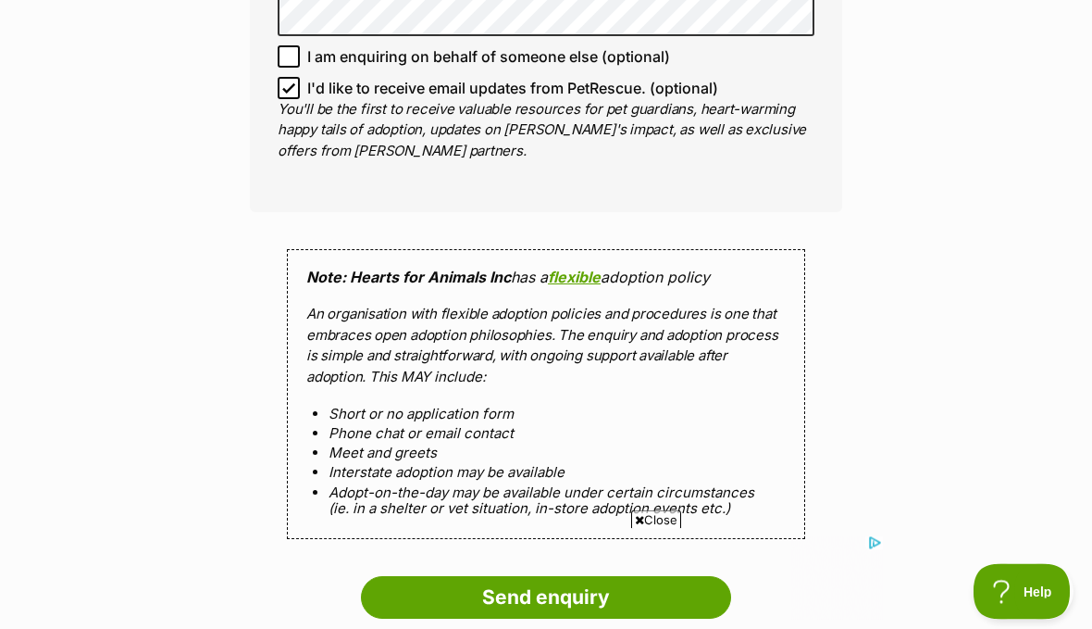
scroll to position [1729, 0]
click at [630, 576] on input "Send enquiry" at bounding box center [546, 597] width 370 height 43
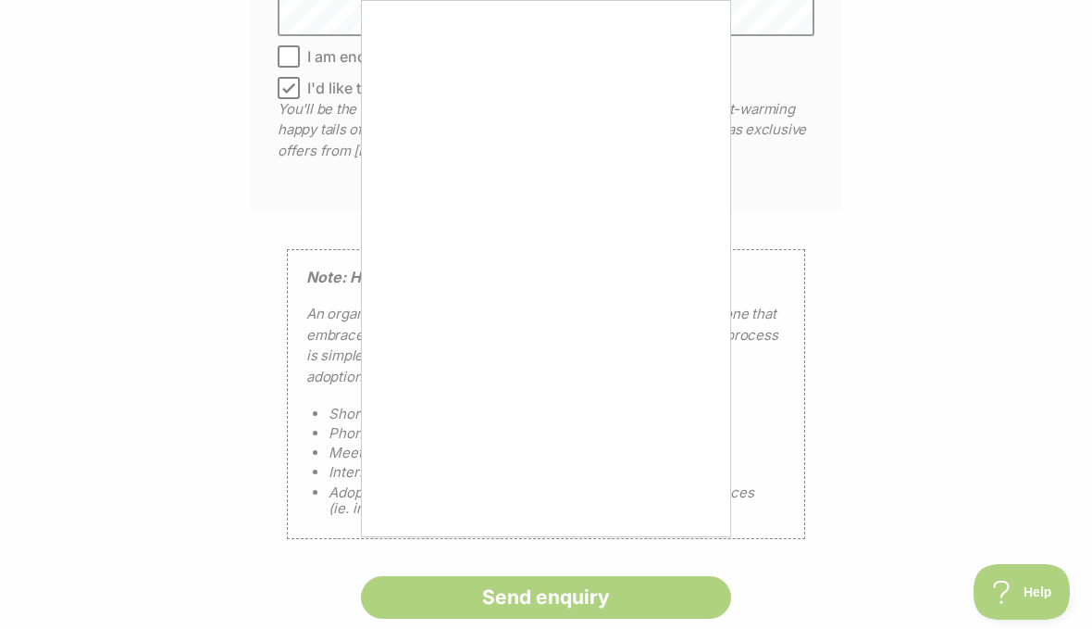
scroll to position [0, 0]
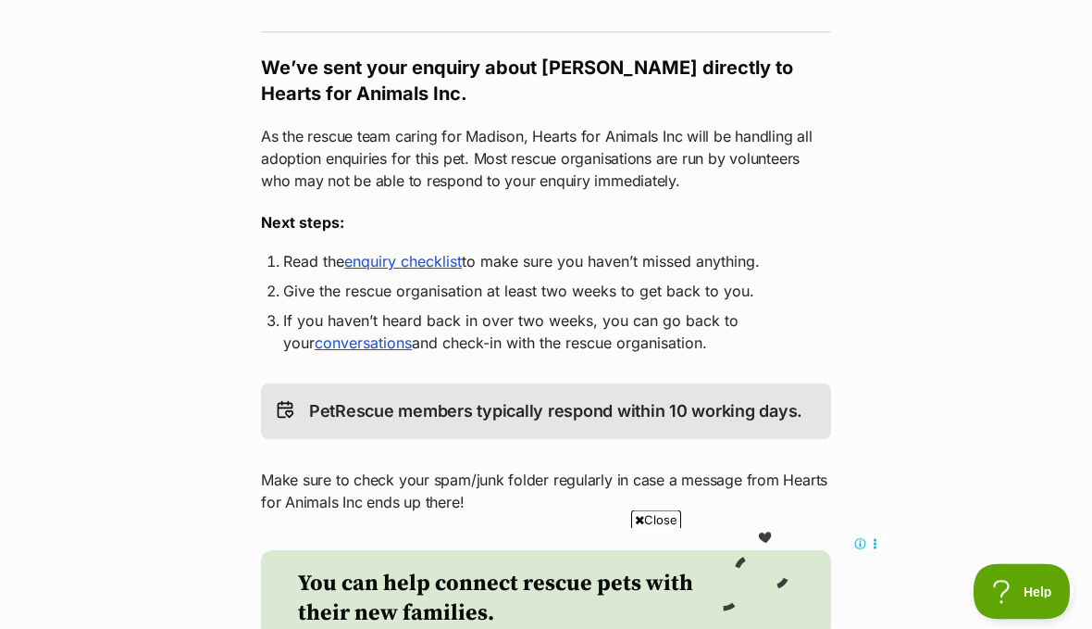
scroll to position [316, 0]
click at [430, 252] on link "enquiry checklist" at bounding box center [403, 261] width 118 height 19
